Goal: Find specific page/section

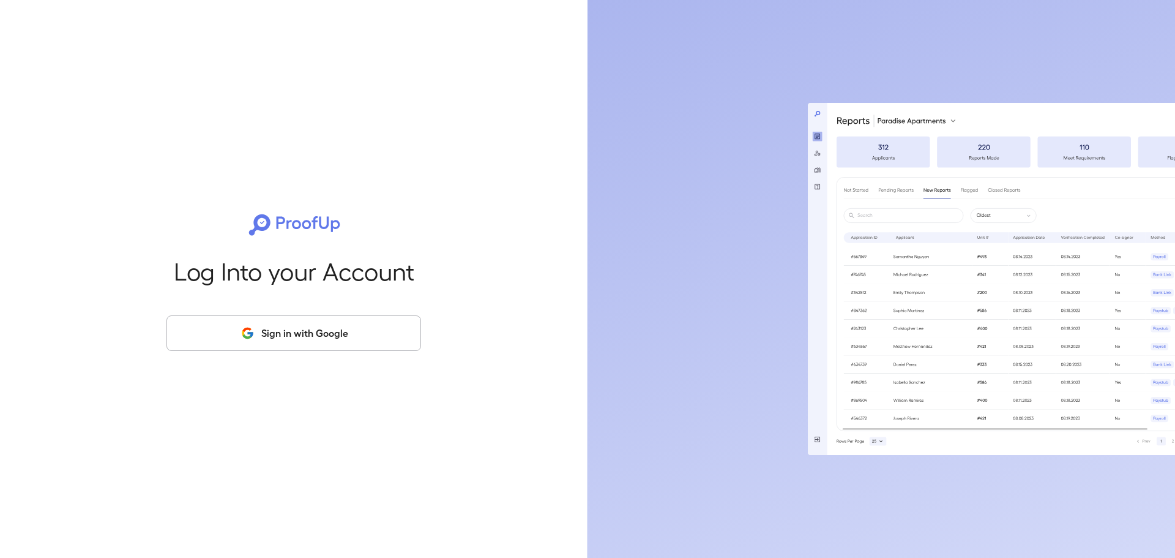
click at [296, 327] on button "Sign in with Google" at bounding box center [294, 333] width 255 height 36
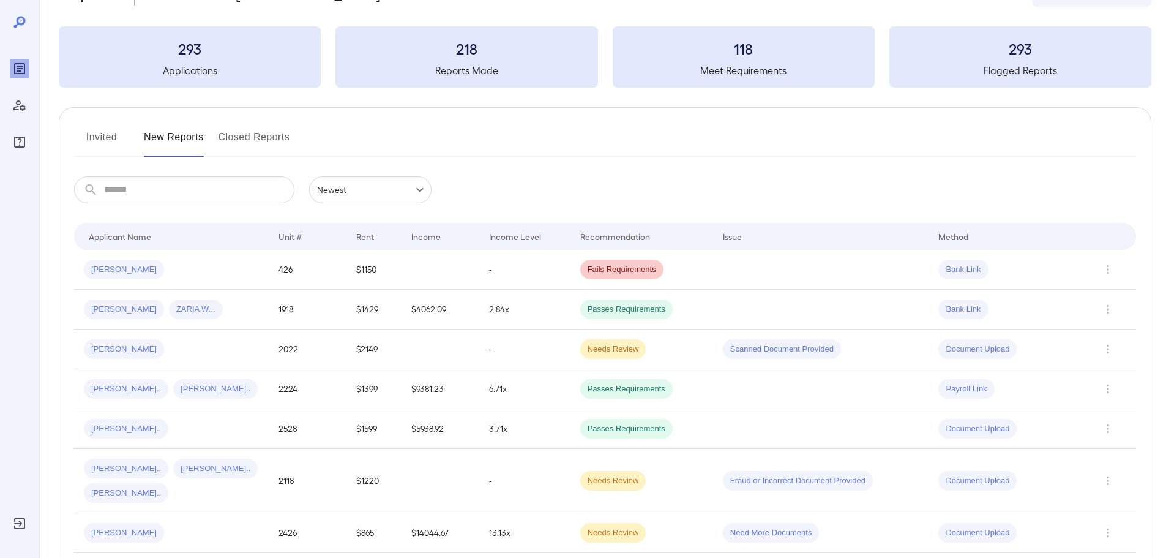
scroll to position [61, 0]
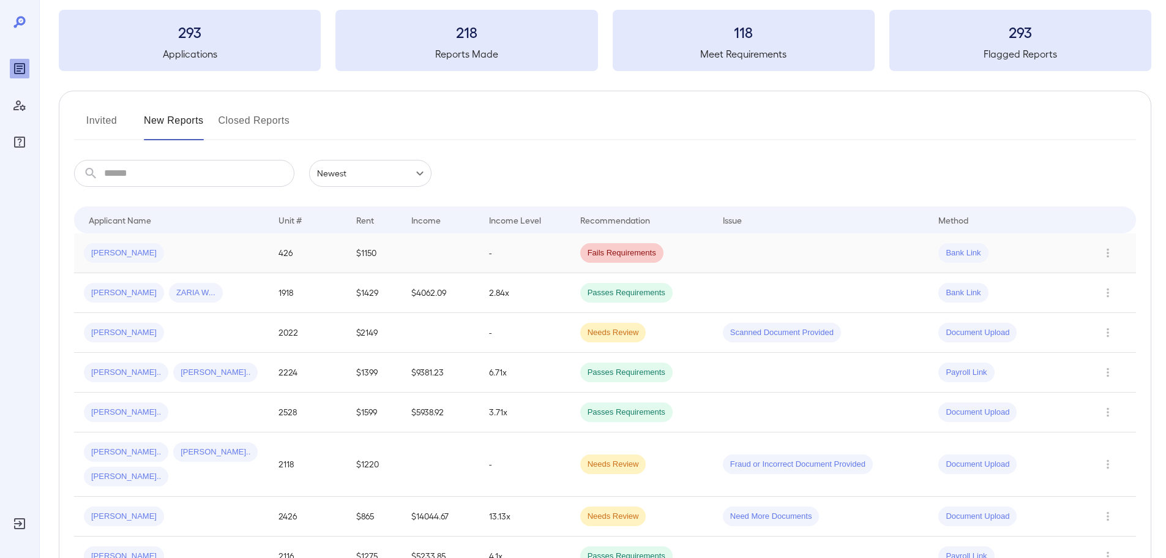
click at [436, 237] on td at bounding box center [441, 253] width 78 height 40
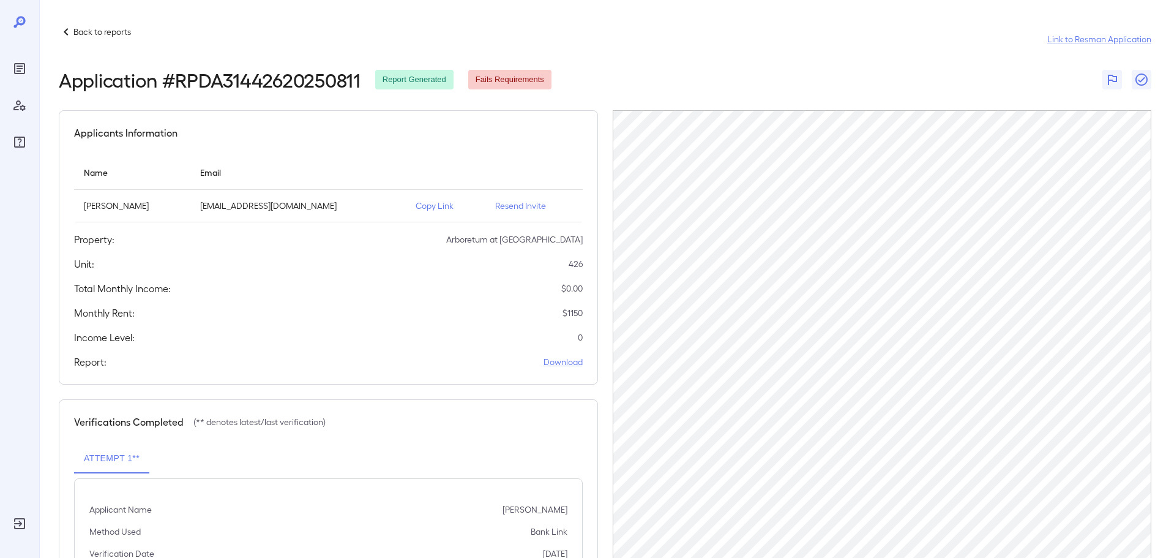
click at [104, 34] on p "Back to reports" at bounding box center [102, 32] width 58 height 12
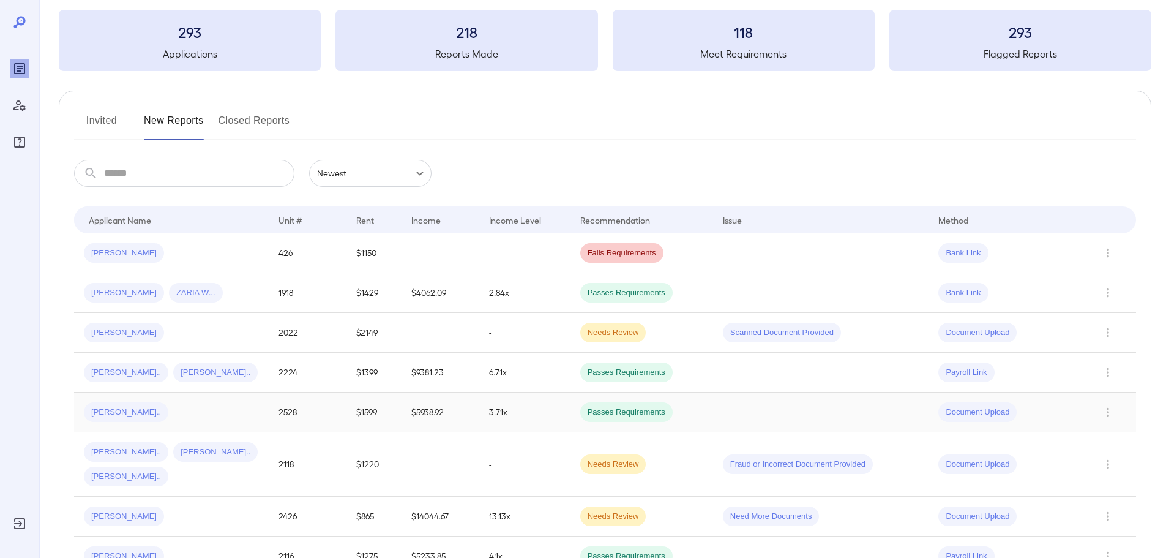
scroll to position [122, 0]
